Goal: Information Seeking & Learning: Learn about a topic

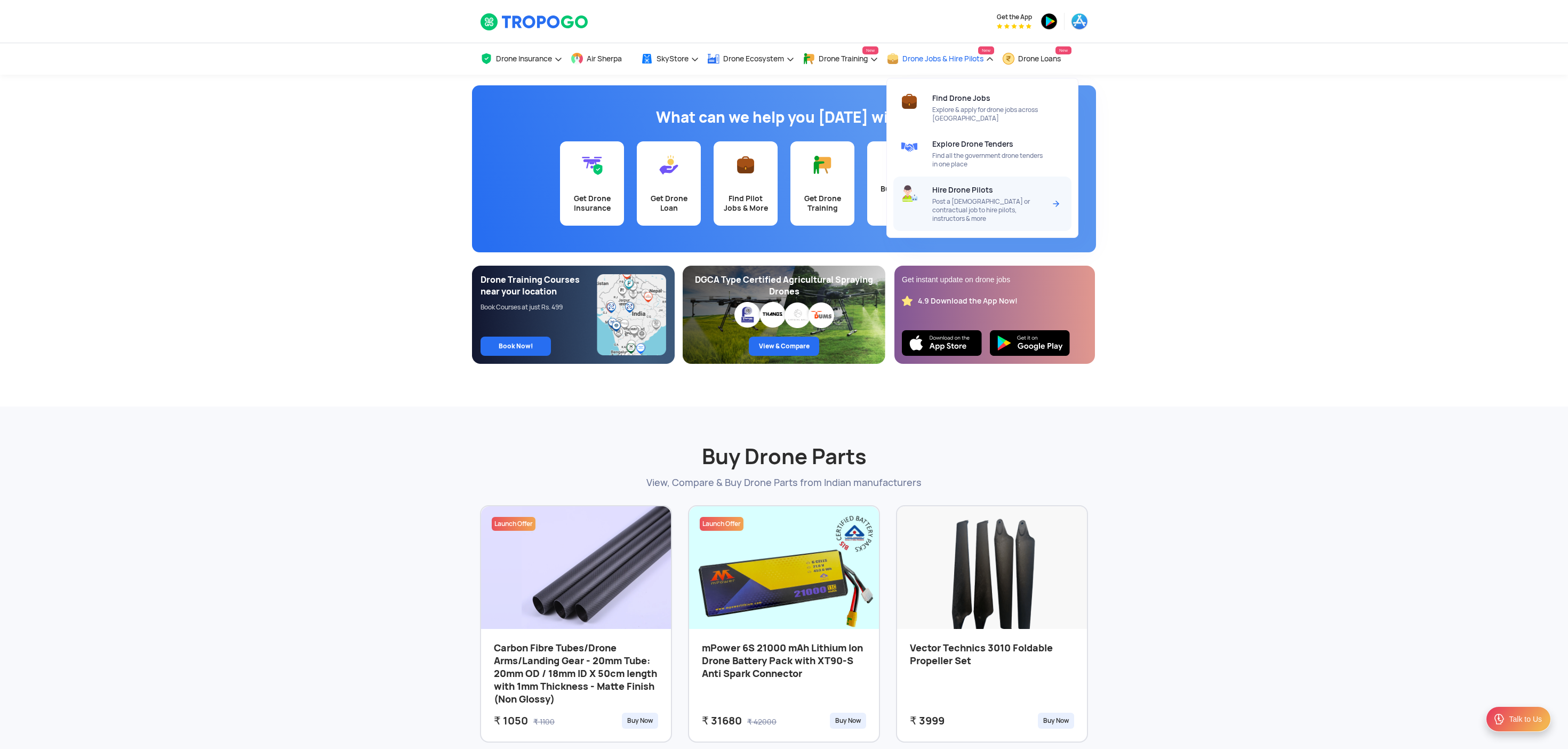
click at [974, 223] on span "Post a [DEMOGRAPHIC_DATA] or contractual job to hire pilots, instructors & more" at bounding box center [989, 210] width 113 height 25
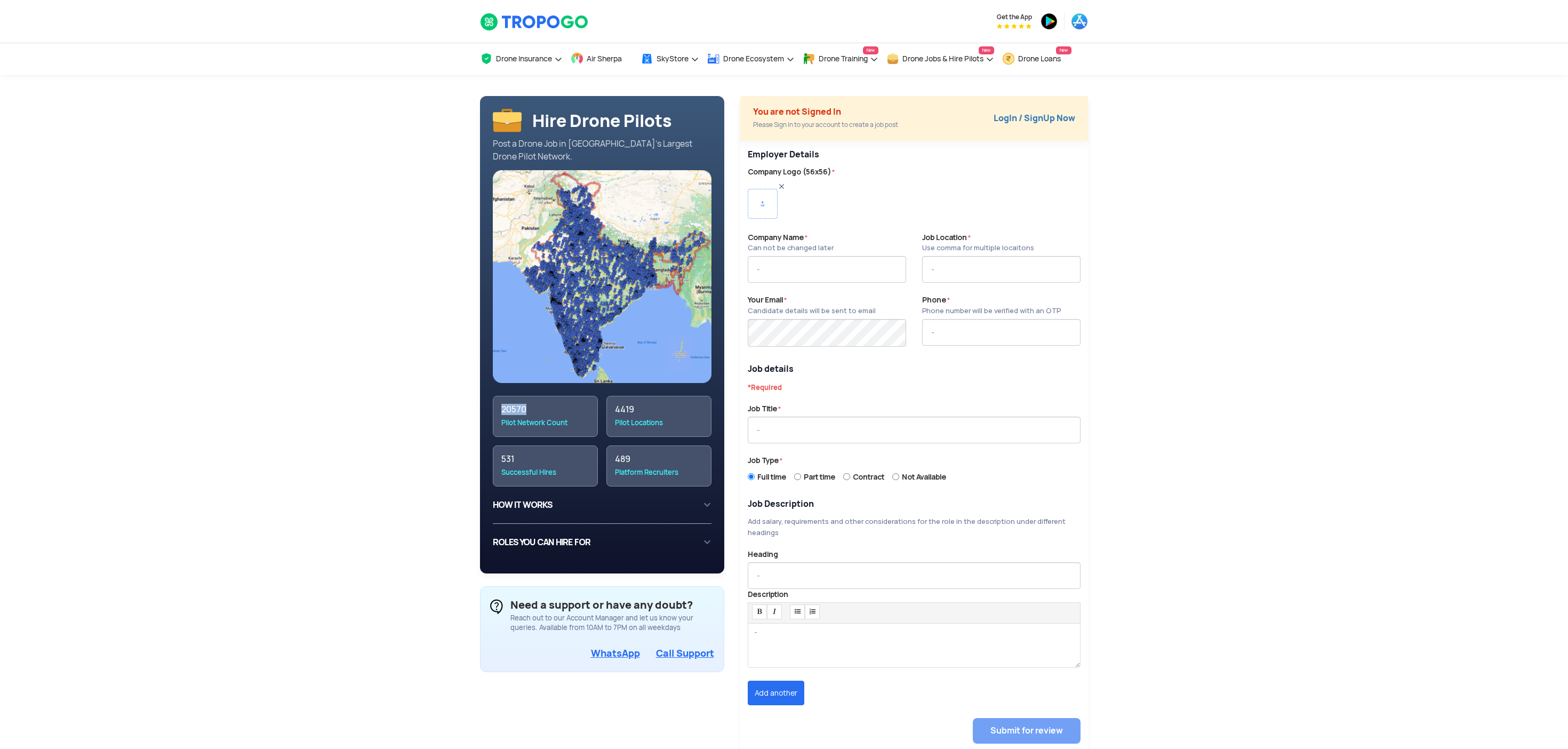
drag, startPoint x: 504, startPoint y: 417, endPoint x: 571, endPoint y: 417, distance: 67.0
click at [571, 415] on div "20570" at bounding box center [546, 410] width 88 height 11
click at [1047, 61] on span "Drone Loans" at bounding box center [1040, 58] width 43 height 9
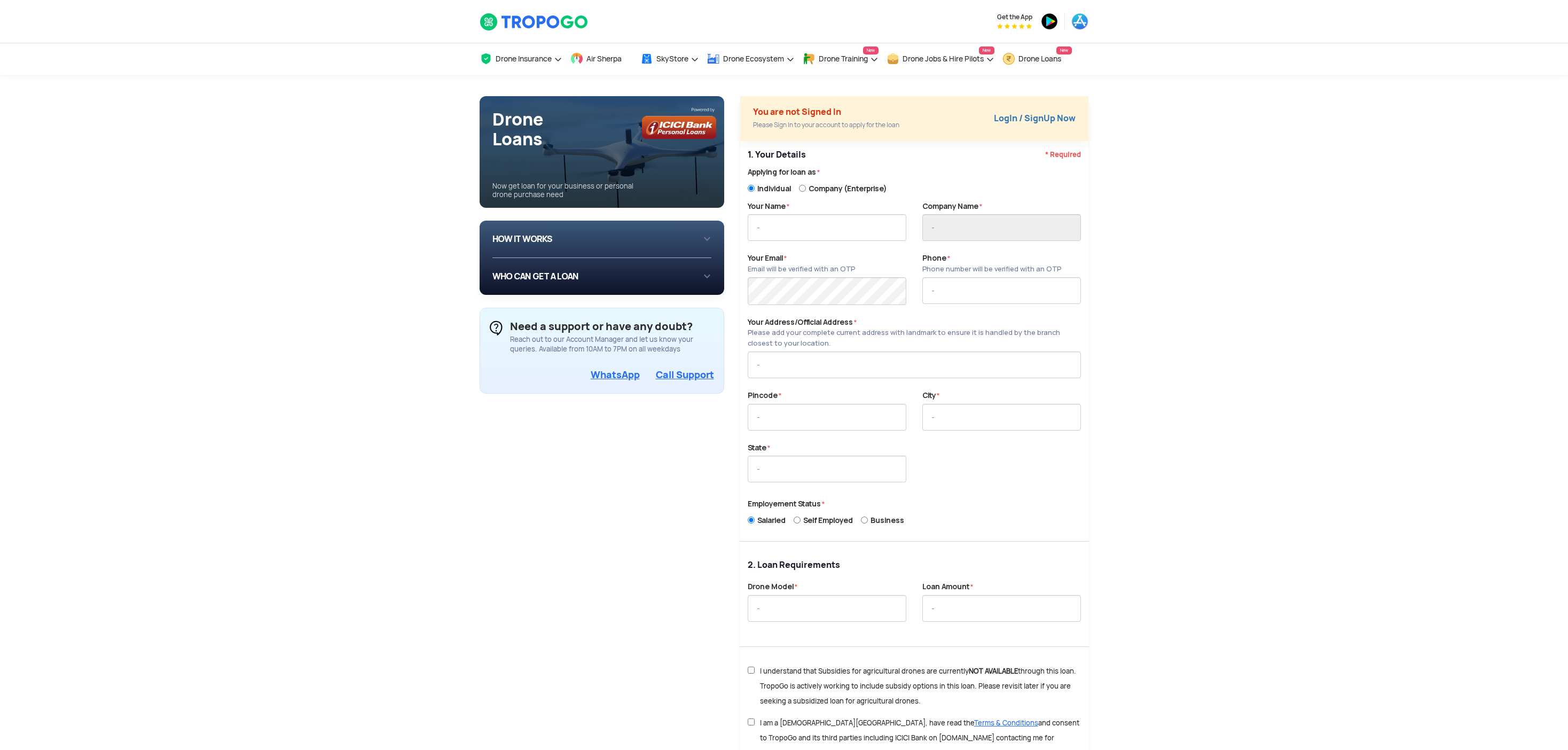
click at [677, 249] on div "HOW IT WORKS 1 Login/Create you account with your email or phone number 2 Fill …" at bounding box center [602, 239] width 219 height 19
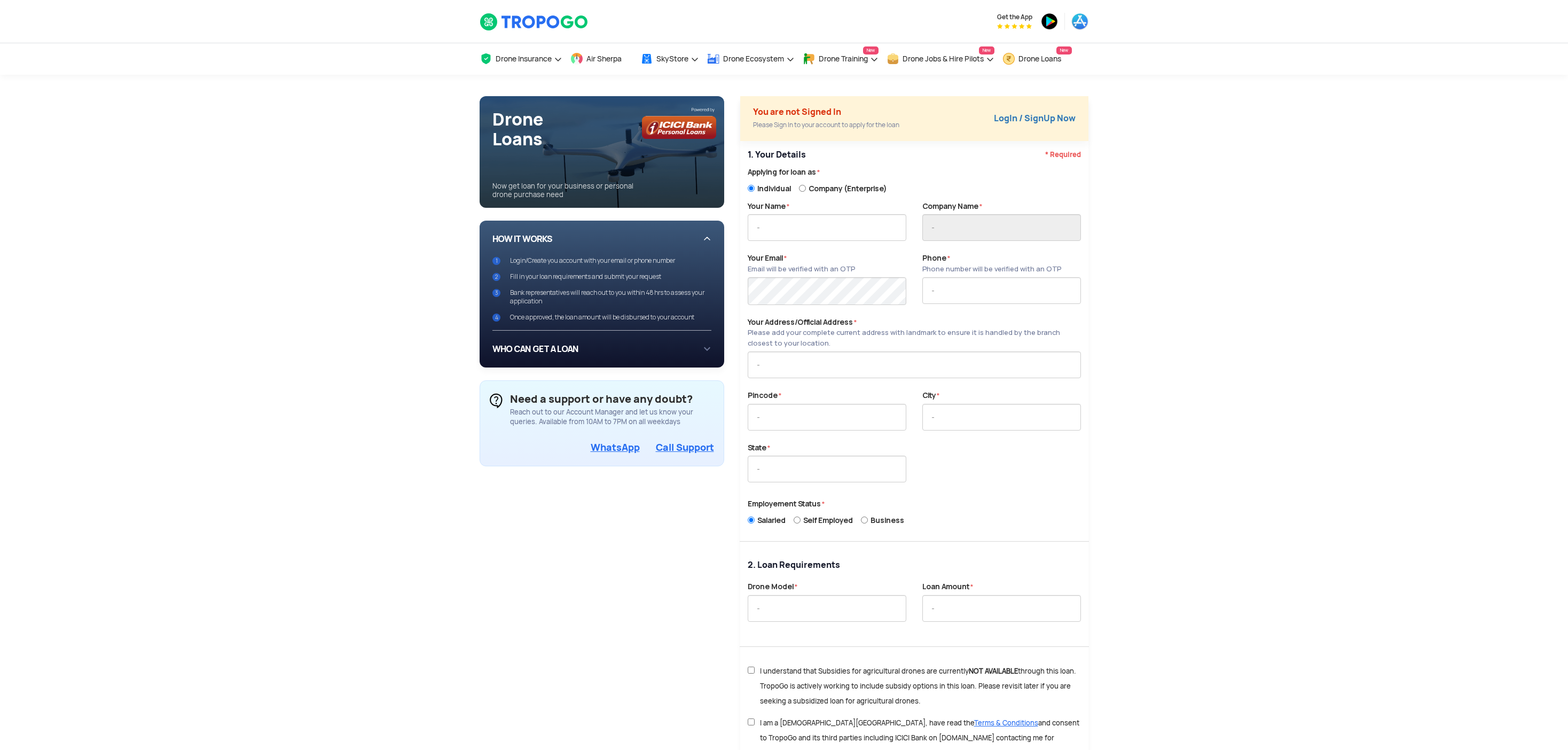
click at [657, 359] on div "WHO CAN GET A LOAN If you are an individual looking to: Buy drone for personal …" at bounding box center [602, 349] width 219 height 19
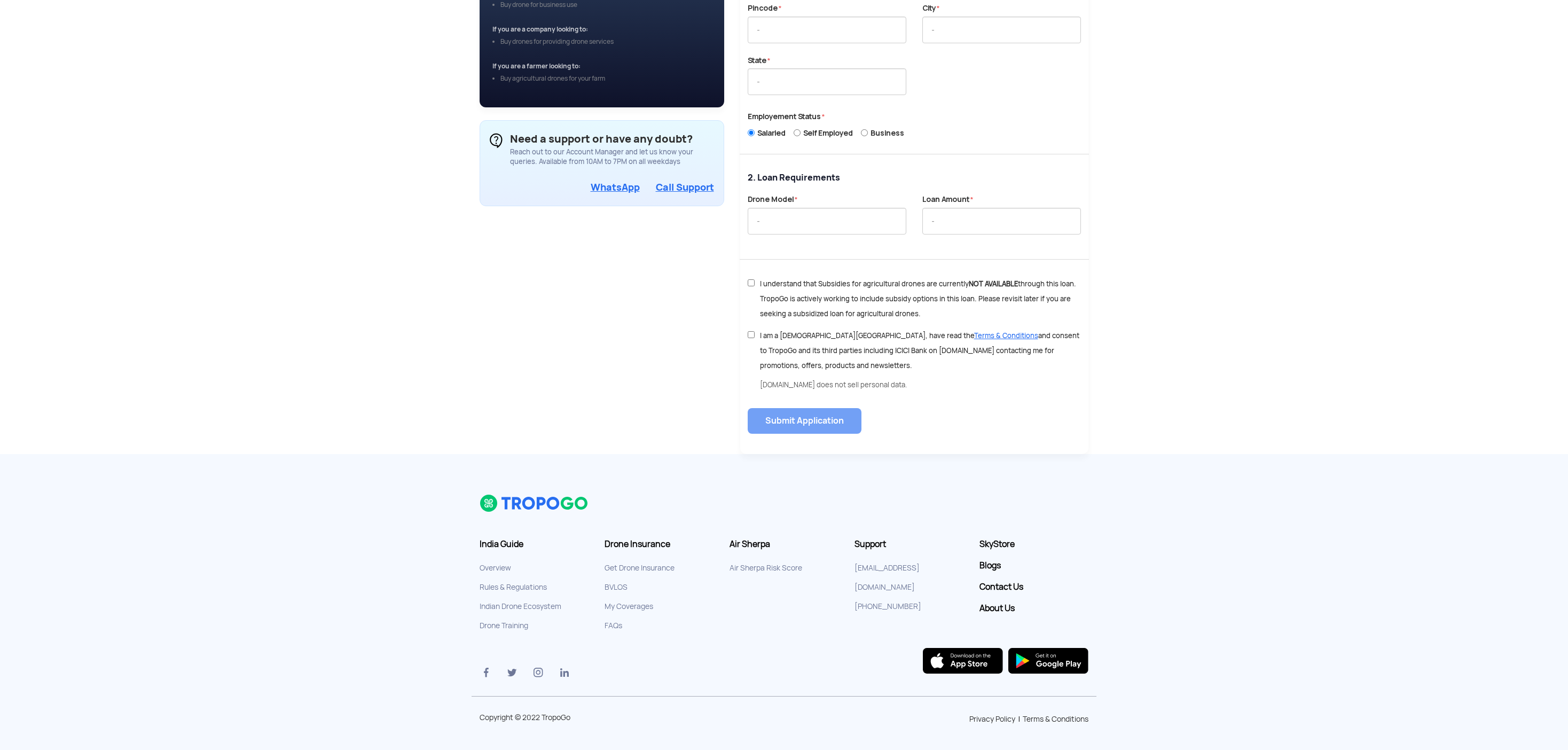
scroll to position [450, 0]
